Goal: Find specific page/section: Find specific page/section

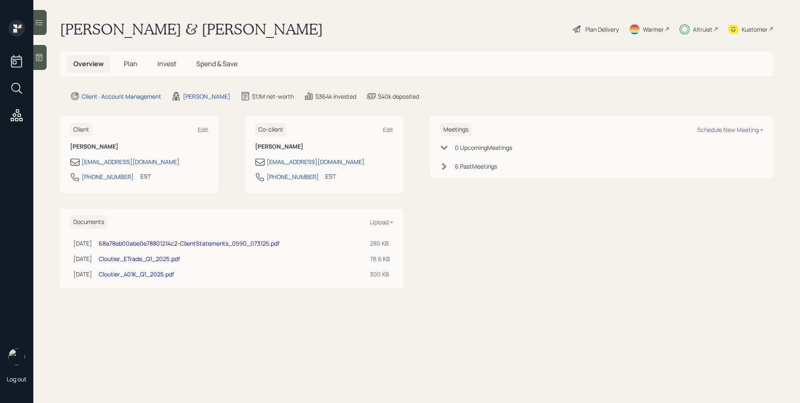
click at [128, 63] on span "Plan" at bounding box center [131, 63] width 14 height 9
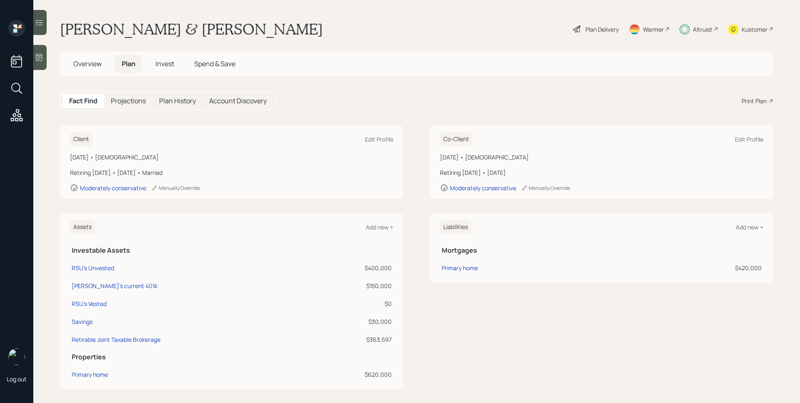
click at [749, 28] on div "Kustomer" at bounding box center [755, 29] width 26 height 9
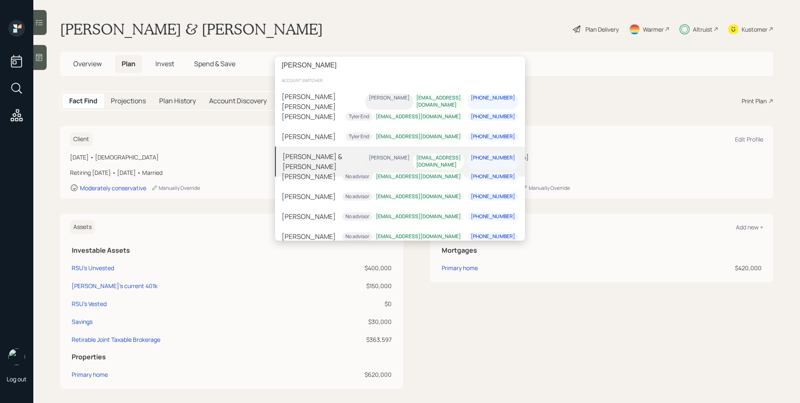
type input "[PERSON_NAME]"
click at [339, 151] on div "[PERSON_NAME] & [PERSON_NAME] [PERSON_NAME] [EMAIL_ADDRESS][DOMAIN_NAME] [PHONE…" at bounding box center [400, 162] width 250 height 30
